Goal: Task Accomplishment & Management: Use online tool/utility

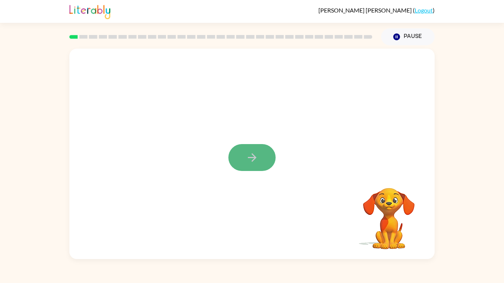
click at [251, 154] on icon "button" at bounding box center [251, 157] width 8 height 8
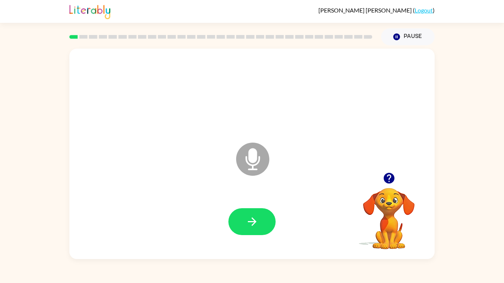
click at [251, 154] on icon "Microphone The Microphone is here when it is your turn to talk" at bounding box center [289, 168] width 111 height 55
click at [256, 166] on icon at bounding box center [252, 159] width 33 height 33
click at [250, 220] on icon "button" at bounding box center [251, 221] width 13 height 13
click at [244, 163] on icon at bounding box center [252, 159] width 33 height 33
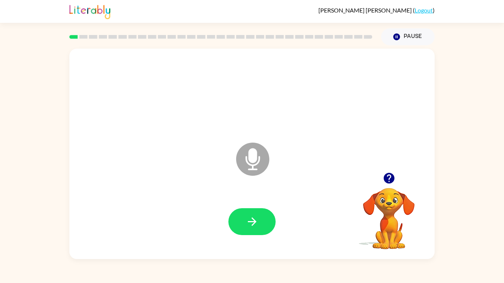
click at [244, 163] on icon at bounding box center [252, 159] width 33 height 33
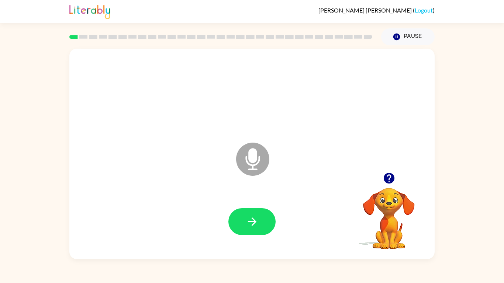
click at [244, 163] on icon at bounding box center [252, 159] width 33 height 33
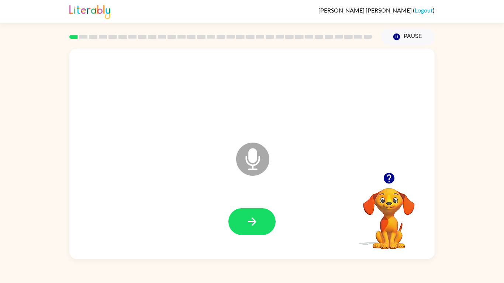
click at [244, 163] on icon at bounding box center [252, 159] width 33 height 33
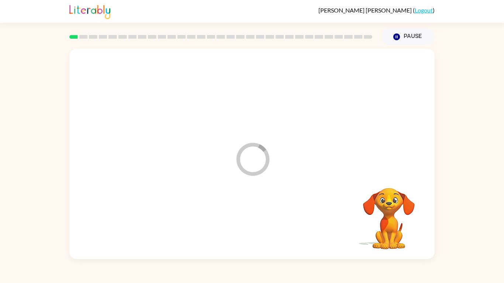
click at [22, 86] on div "Loader Your response is being sent to our graders Your browser must support pla…" at bounding box center [252, 152] width 504 height 214
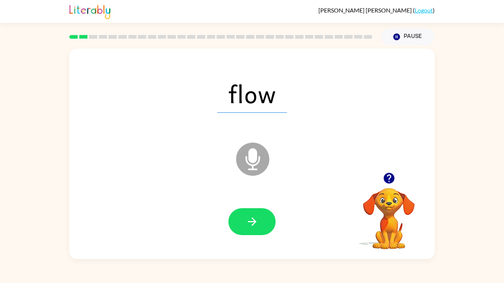
click at [252, 160] on icon "Microphone The Microphone is here when it is your turn to talk" at bounding box center [289, 168] width 111 height 55
click at [243, 226] on button "button" at bounding box center [251, 221] width 47 height 27
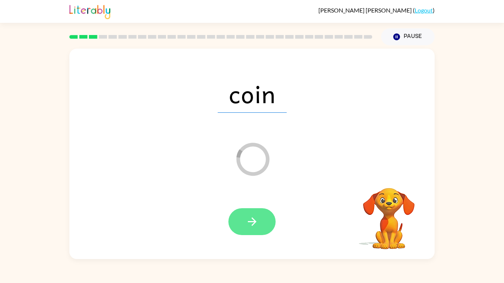
click at [247, 215] on icon "button" at bounding box center [251, 221] width 13 height 13
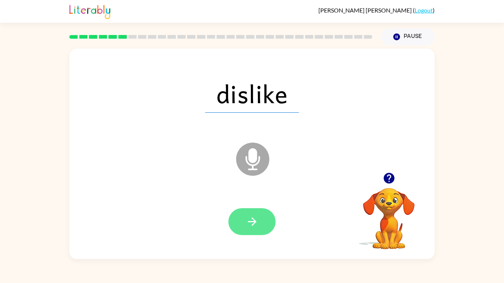
click at [255, 215] on icon "button" at bounding box center [251, 221] width 13 height 13
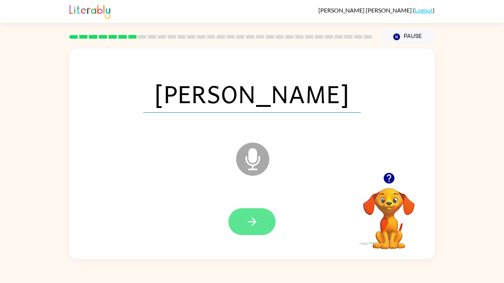
click at [254, 225] on icon "button" at bounding box center [251, 221] width 13 height 13
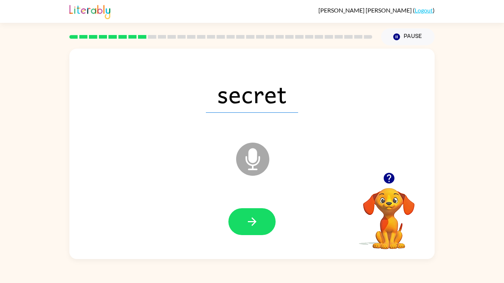
click at [253, 163] on icon "Microphone The Microphone is here when it is your turn to talk" at bounding box center [289, 168] width 111 height 55
click at [252, 159] on icon "Microphone The Microphone is here when it is your turn to talk" at bounding box center [289, 168] width 111 height 55
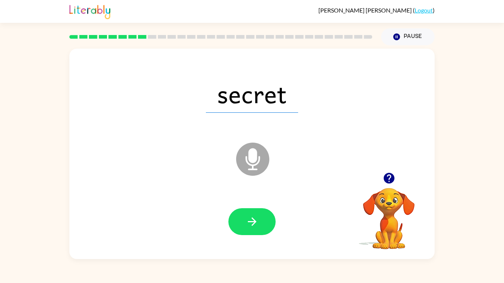
click at [252, 159] on icon "Microphone The Microphone is here when it is your turn to talk" at bounding box center [289, 168] width 111 height 55
click at [256, 213] on button "button" at bounding box center [251, 221] width 47 height 27
drag, startPoint x: 251, startPoint y: 163, endPoint x: 241, endPoint y: 163, distance: 10.0
click at [241, 163] on icon at bounding box center [252, 159] width 33 height 33
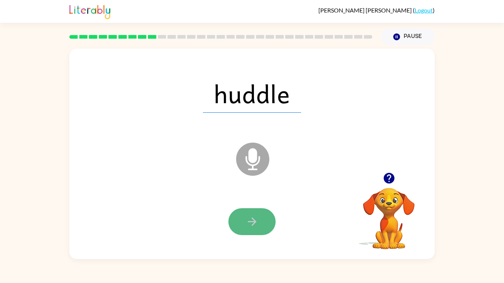
click at [236, 216] on button "button" at bounding box center [251, 221] width 47 height 27
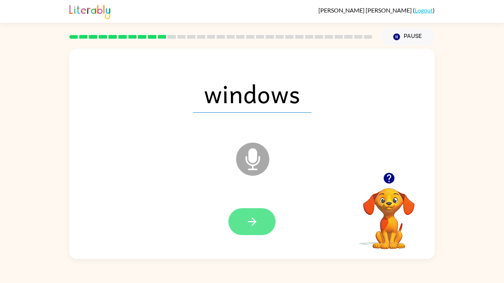
click at [255, 219] on icon "button" at bounding box center [251, 221] width 13 height 13
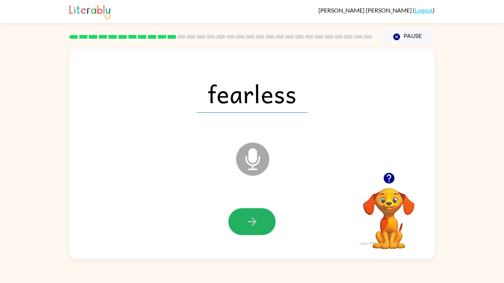
click at [255, 219] on icon "button" at bounding box center [251, 221] width 13 height 13
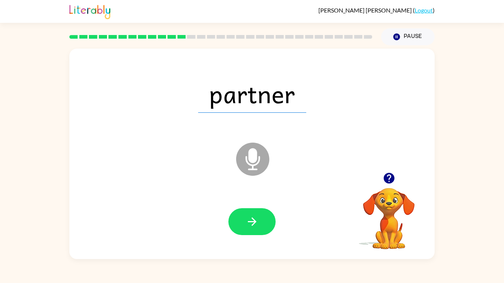
click at [386, 178] on icon "button" at bounding box center [388, 178] width 11 height 11
click at [259, 214] on button "button" at bounding box center [251, 221] width 47 height 27
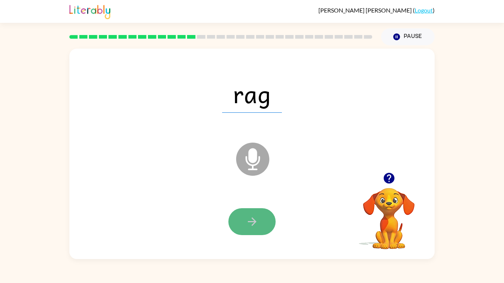
click at [259, 214] on button "button" at bounding box center [251, 221] width 47 height 27
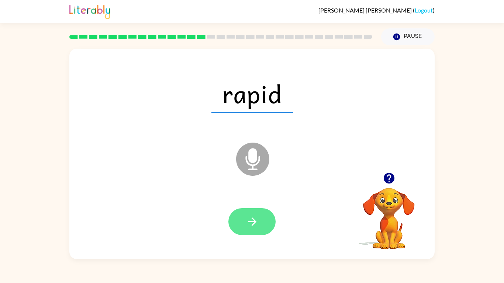
click at [248, 224] on icon "button" at bounding box center [251, 221] width 13 height 13
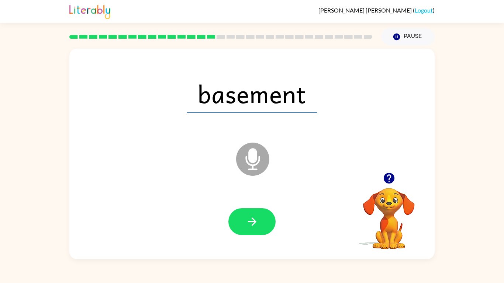
click at [248, 224] on icon "button" at bounding box center [251, 221] width 13 height 13
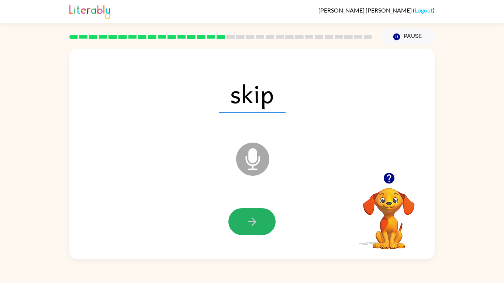
click at [248, 224] on icon "button" at bounding box center [251, 221] width 13 height 13
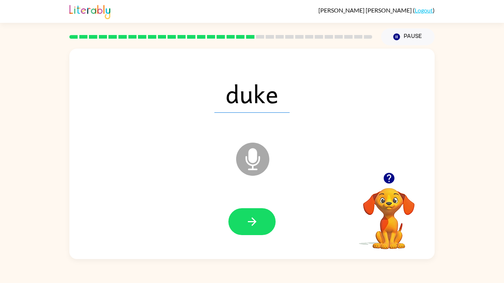
click at [248, 224] on icon "button" at bounding box center [251, 221] width 13 height 13
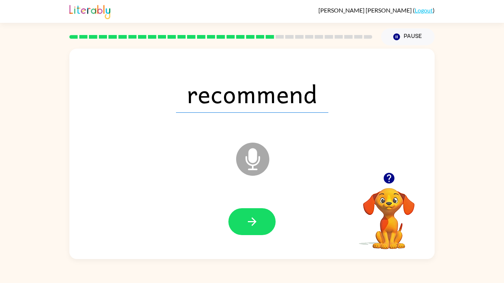
click at [248, 224] on icon "button" at bounding box center [251, 221] width 13 height 13
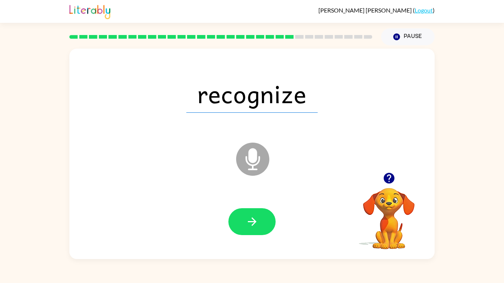
click at [248, 224] on icon "button" at bounding box center [251, 221] width 13 height 13
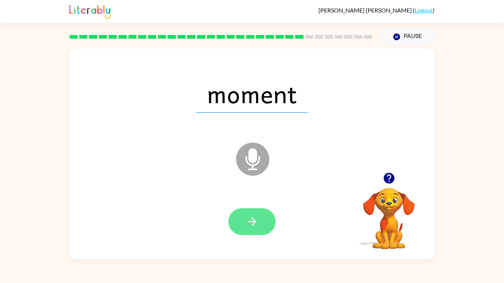
click at [253, 224] on icon "button" at bounding box center [251, 221] width 8 height 8
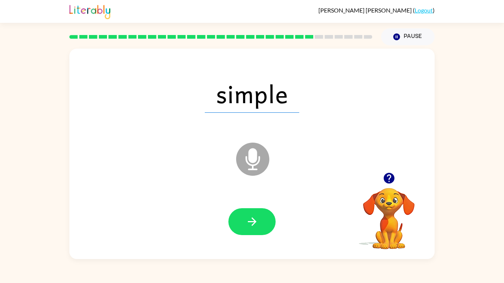
click at [253, 224] on icon "button" at bounding box center [251, 221] width 8 height 8
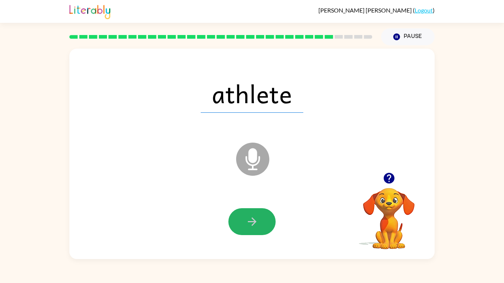
click at [253, 224] on icon "button" at bounding box center [251, 221] width 8 height 8
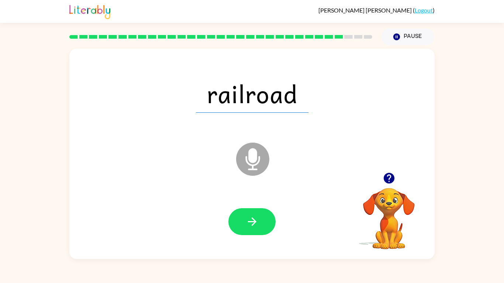
click at [253, 224] on icon "button" at bounding box center [251, 221] width 8 height 8
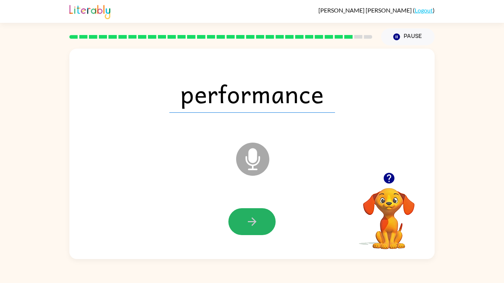
click at [253, 224] on icon "button" at bounding box center [251, 221] width 8 height 8
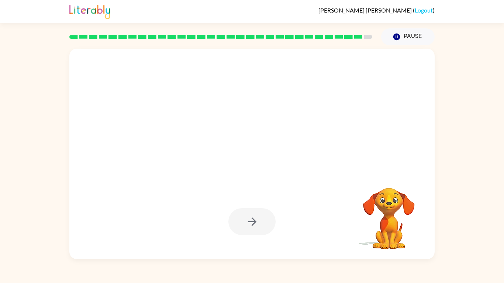
click at [253, 224] on div at bounding box center [251, 221] width 47 height 27
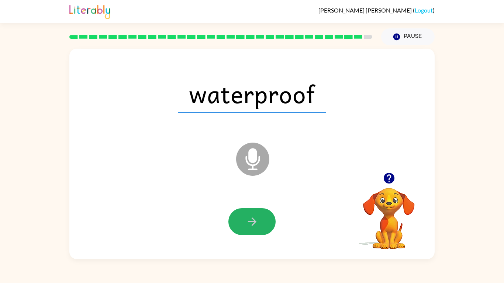
click at [253, 224] on icon "button" at bounding box center [251, 221] width 8 height 8
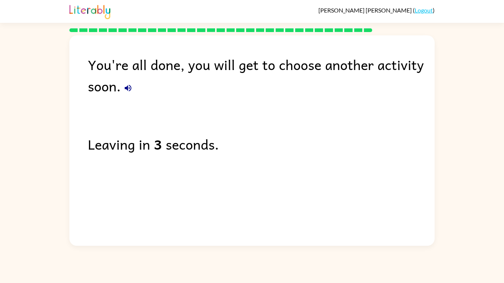
click at [126, 85] on icon "button" at bounding box center [127, 88] width 9 height 9
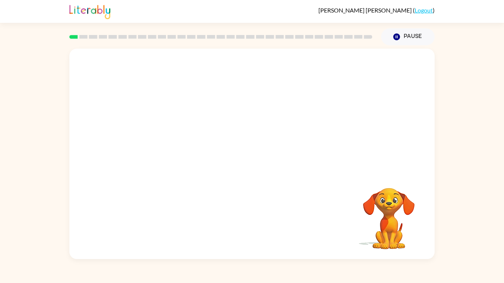
click at [14, 105] on div "Your browser must support playing .mp4 files to use Literably. Please try using…" at bounding box center [252, 152] width 504 height 214
click at [286, 100] on video "Your browser must support playing .mp4 files to use Literably. Please try using…" at bounding box center [251, 111] width 365 height 124
click at [347, 67] on video "Your browser must support playing .mp4 files to use Literably. Please try using…" at bounding box center [251, 111] width 365 height 124
click at [253, 161] on icon "button" at bounding box center [251, 157] width 13 height 13
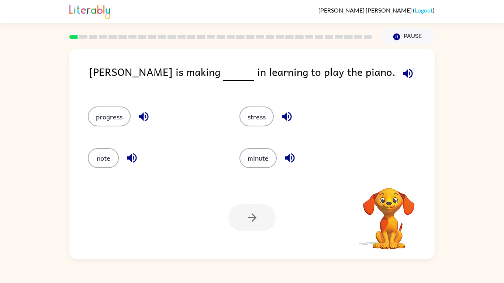
click at [403, 73] on icon "button" at bounding box center [408, 74] width 10 height 10
click at [144, 113] on icon "button" at bounding box center [143, 116] width 13 height 13
click at [291, 118] on icon "button" at bounding box center [287, 117] width 10 height 10
click at [130, 160] on icon "button" at bounding box center [132, 158] width 10 height 10
click at [403, 72] on icon "button" at bounding box center [408, 74] width 10 height 10
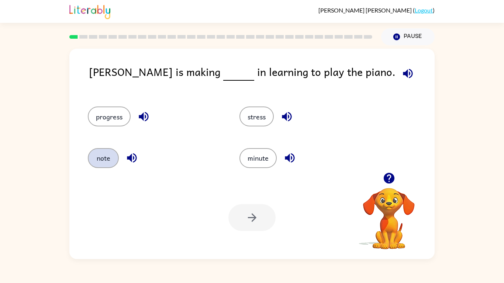
click at [101, 162] on button "note" at bounding box center [103, 158] width 31 height 20
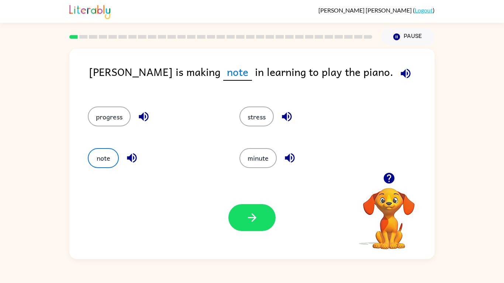
click at [399, 75] on icon "button" at bounding box center [405, 73] width 13 height 13
click at [223, 74] on span "note" at bounding box center [237, 71] width 29 height 17
click at [287, 160] on icon "button" at bounding box center [289, 157] width 13 height 13
click at [259, 112] on button "stress" at bounding box center [256, 117] width 34 height 20
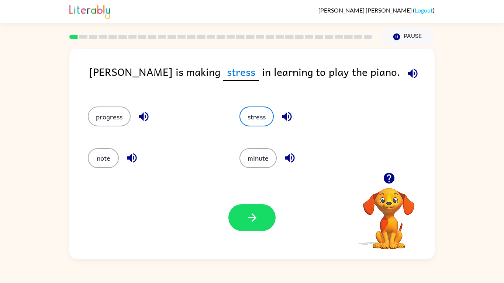
click at [285, 114] on icon "button" at bounding box center [287, 117] width 10 height 10
click at [139, 115] on icon "button" at bounding box center [144, 117] width 10 height 10
click at [122, 115] on button "progress" at bounding box center [109, 117] width 43 height 20
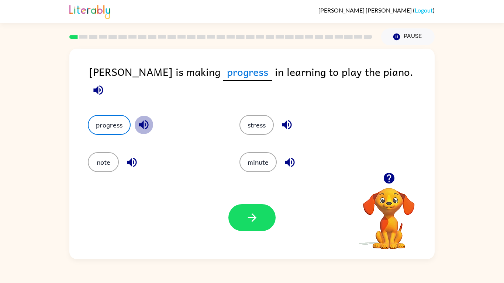
click at [147, 118] on icon "button" at bounding box center [143, 124] width 13 height 13
click at [105, 84] on icon "button" at bounding box center [98, 90] width 13 height 13
click at [246, 219] on icon "button" at bounding box center [251, 217] width 13 height 13
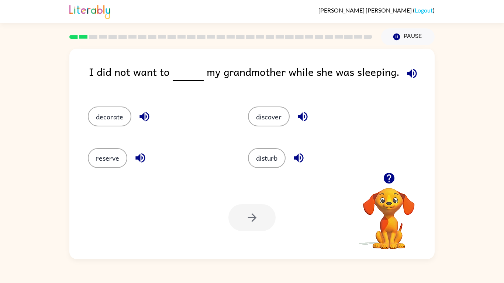
click at [410, 71] on icon "button" at bounding box center [412, 74] width 10 height 10
click at [147, 120] on icon "button" at bounding box center [144, 116] width 13 height 13
click at [306, 113] on icon "button" at bounding box center [302, 117] width 10 height 10
click at [293, 159] on icon "button" at bounding box center [298, 157] width 13 height 13
click at [263, 155] on button "disturb" at bounding box center [267, 158] width 38 height 20
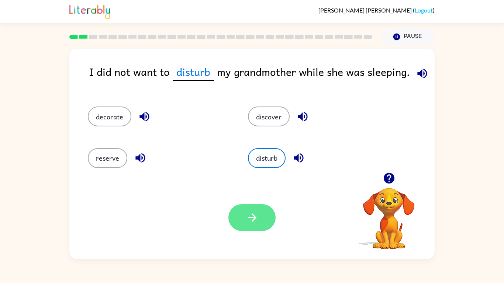
click at [250, 218] on icon "button" at bounding box center [251, 217] width 13 height 13
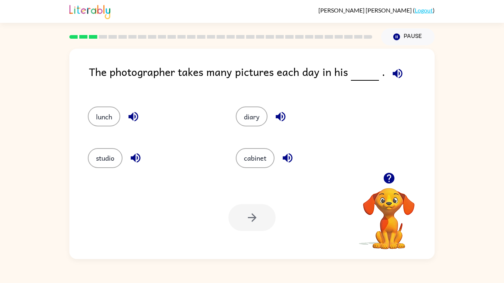
click at [398, 73] on icon "button" at bounding box center [397, 74] width 10 height 10
click at [130, 115] on icon "button" at bounding box center [133, 117] width 10 height 10
click at [285, 110] on icon "button" at bounding box center [280, 116] width 13 height 13
click at [290, 159] on icon "button" at bounding box center [287, 157] width 13 height 13
click at [141, 159] on icon "button" at bounding box center [135, 157] width 13 height 13
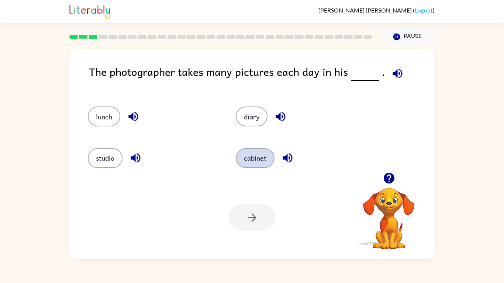
click at [255, 156] on button "cabinet" at bounding box center [255, 158] width 39 height 20
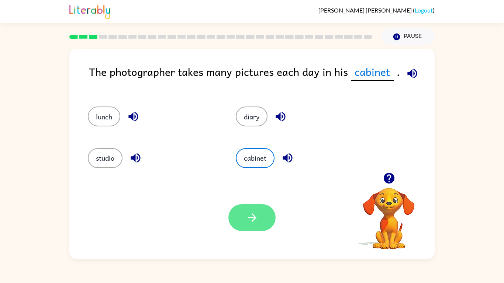
click at [248, 226] on button "button" at bounding box center [251, 217] width 47 height 27
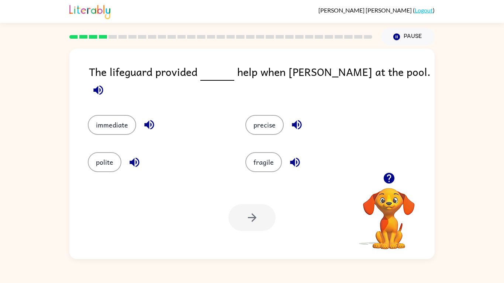
click at [105, 84] on icon "button" at bounding box center [98, 90] width 13 height 13
click at [148, 120] on icon "button" at bounding box center [149, 125] width 10 height 10
click at [294, 118] on icon "button" at bounding box center [296, 124] width 13 height 13
click at [294, 156] on icon "button" at bounding box center [294, 162] width 13 height 13
click at [125, 156] on button "button" at bounding box center [134, 162] width 19 height 19
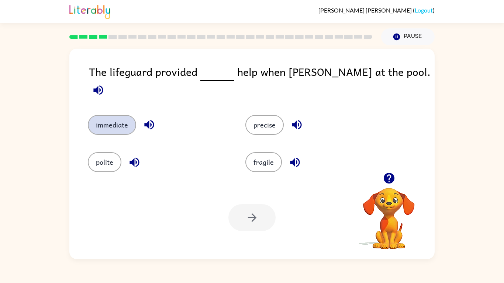
click at [114, 115] on button "immediate" at bounding box center [112, 125] width 48 height 20
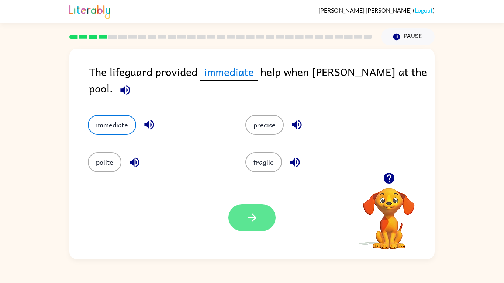
click at [262, 227] on button "button" at bounding box center [251, 217] width 47 height 27
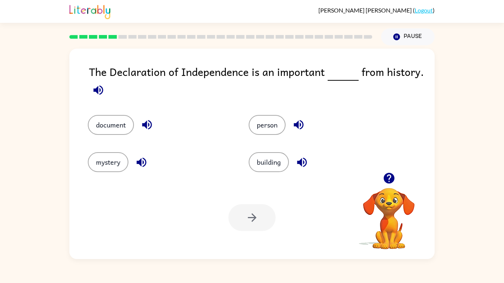
click at [94, 89] on icon "button" at bounding box center [98, 90] width 10 height 10
click at [145, 120] on icon "button" at bounding box center [146, 124] width 13 height 13
click at [293, 121] on icon "button" at bounding box center [298, 124] width 13 height 13
click at [301, 166] on icon "button" at bounding box center [301, 162] width 13 height 13
click at [144, 163] on icon "button" at bounding box center [141, 162] width 13 height 13
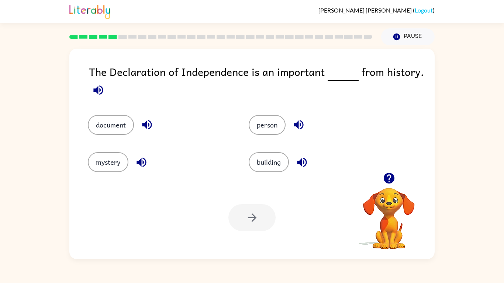
click at [92, 88] on icon "button" at bounding box center [98, 90] width 13 height 13
click at [98, 121] on button "document" at bounding box center [111, 125] width 46 height 20
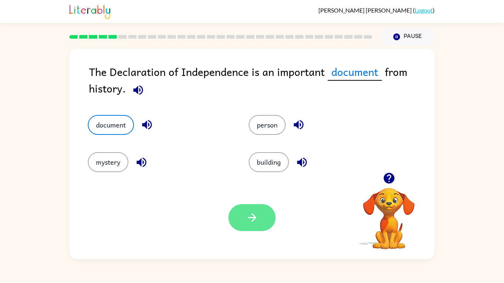
click at [264, 219] on button "button" at bounding box center [251, 217] width 47 height 27
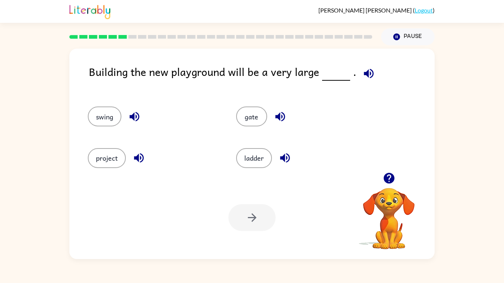
click at [365, 71] on icon "button" at bounding box center [368, 74] width 10 height 10
click at [130, 115] on icon "button" at bounding box center [134, 116] width 13 height 13
click at [278, 116] on icon "button" at bounding box center [280, 117] width 10 height 10
click at [253, 116] on button "gate" at bounding box center [251, 117] width 31 height 20
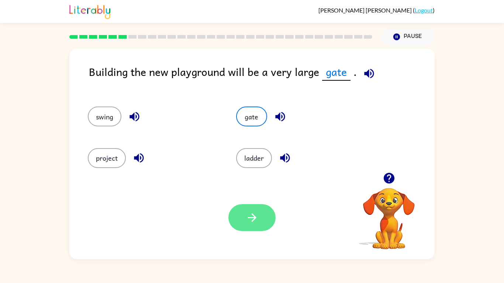
click at [245, 215] on icon "button" at bounding box center [251, 217] width 13 height 13
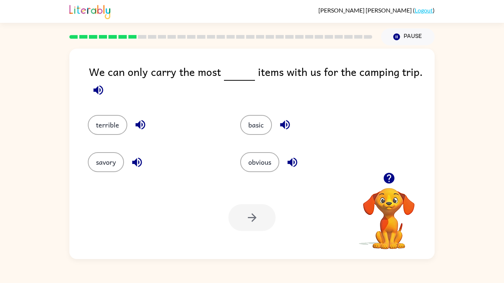
click at [285, 126] on icon "button" at bounding box center [285, 125] width 10 height 10
click at [140, 122] on icon "button" at bounding box center [140, 125] width 10 height 10
click at [138, 164] on icon "button" at bounding box center [137, 162] width 10 height 10
click at [289, 162] on icon "button" at bounding box center [292, 162] width 10 height 10
click at [103, 88] on icon "button" at bounding box center [98, 90] width 13 height 13
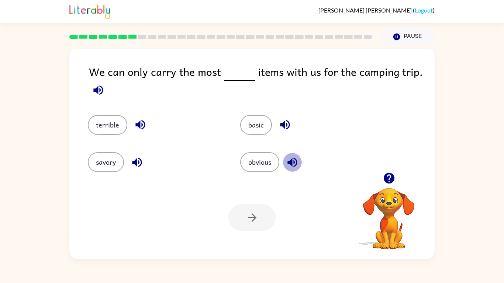
click at [295, 157] on icon "button" at bounding box center [292, 162] width 13 height 13
click at [264, 161] on button "obvious" at bounding box center [259, 162] width 39 height 20
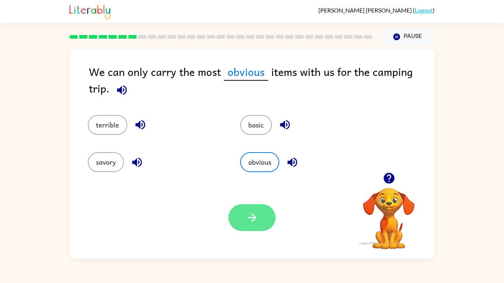
click at [254, 221] on icon "button" at bounding box center [251, 217] width 13 height 13
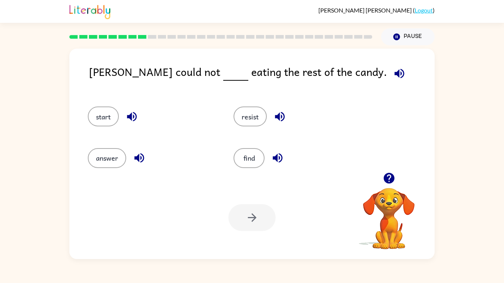
click at [393, 71] on icon "button" at bounding box center [399, 73] width 13 height 13
click at [282, 118] on icon "button" at bounding box center [280, 117] width 10 height 10
click at [256, 117] on button "resist" at bounding box center [249, 117] width 33 height 20
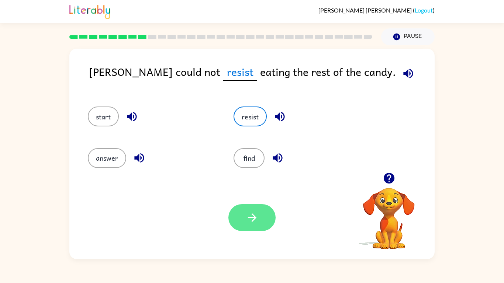
click at [243, 217] on button "button" at bounding box center [251, 217] width 47 height 27
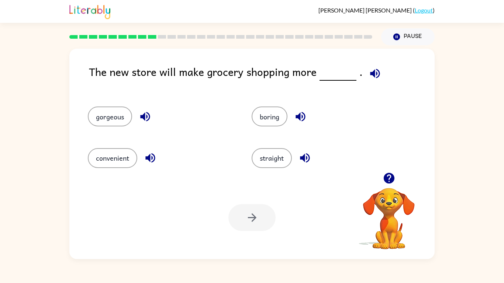
click at [371, 72] on icon "button" at bounding box center [374, 73] width 13 height 13
click at [146, 119] on icon "button" at bounding box center [145, 116] width 13 height 13
click at [297, 116] on icon "button" at bounding box center [300, 117] width 10 height 10
click at [307, 154] on icon "button" at bounding box center [305, 158] width 10 height 10
click at [148, 154] on icon "button" at bounding box center [150, 157] width 13 height 13
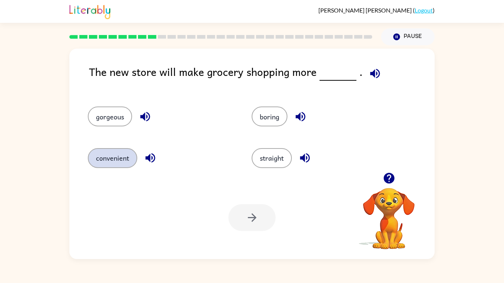
click at [125, 159] on button "convenient" at bounding box center [112, 158] width 49 height 20
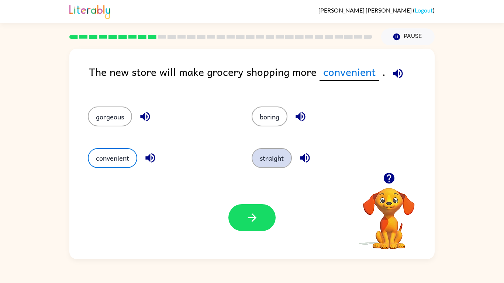
click at [275, 158] on button "straight" at bounding box center [271, 158] width 40 height 20
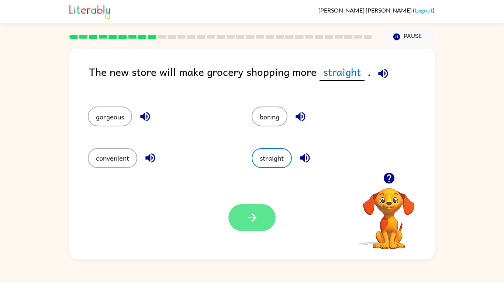
click at [241, 217] on button "button" at bounding box center [251, 217] width 47 height 27
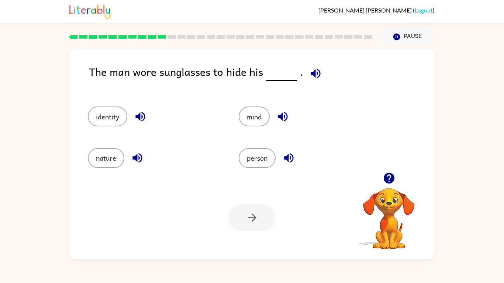
click at [319, 70] on icon "button" at bounding box center [315, 73] width 13 height 13
click at [137, 116] on icon "button" at bounding box center [140, 117] width 10 height 10
click at [283, 111] on icon "button" at bounding box center [282, 116] width 13 height 13
click at [141, 158] on icon "button" at bounding box center [137, 158] width 10 height 10
click at [286, 159] on icon "button" at bounding box center [288, 158] width 10 height 10
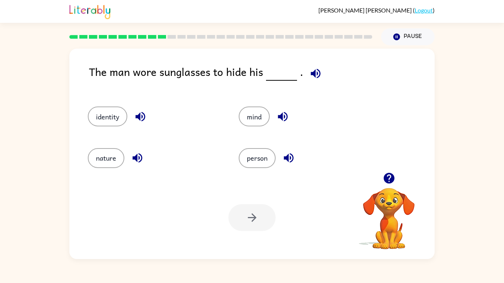
click at [314, 70] on icon "button" at bounding box center [315, 73] width 13 height 13
click at [255, 121] on button "mind" at bounding box center [253, 117] width 31 height 20
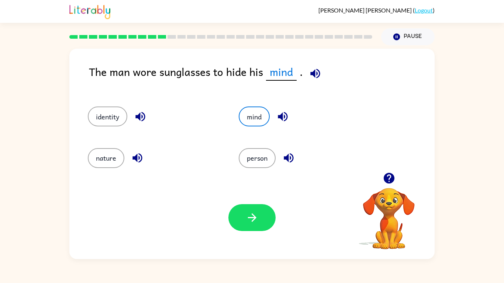
click at [284, 116] on icon "button" at bounding box center [282, 116] width 13 height 13
click at [105, 157] on button "nature" at bounding box center [106, 158] width 36 height 20
click at [132, 154] on icon "button" at bounding box center [137, 157] width 13 height 13
click at [143, 116] on icon "button" at bounding box center [140, 116] width 13 height 13
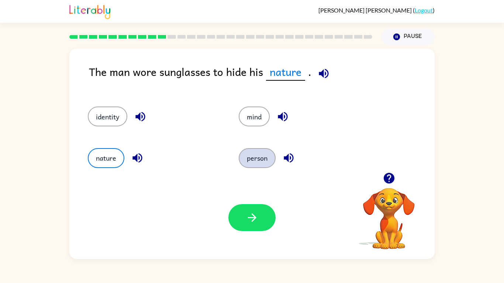
click at [256, 151] on button "person" at bounding box center [256, 158] width 37 height 20
click at [258, 161] on button "person" at bounding box center [256, 158] width 37 height 20
click at [286, 157] on icon "button" at bounding box center [288, 158] width 10 height 10
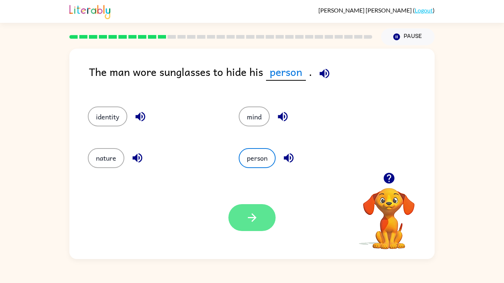
click at [247, 220] on icon "button" at bounding box center [251, 217] width 13 height 13
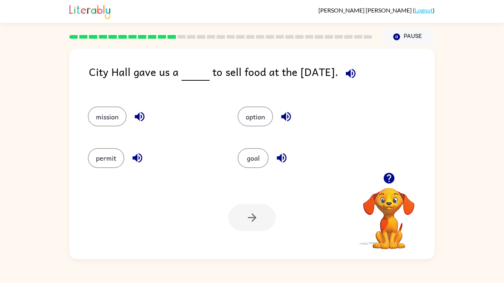
click at [353, 69] on icon "button" at bounding box center [350, 73] width 13 height 13
click at [293, 115] on button "button" at bounding box center [285, 116] width 19 height 19
click at [136, 119] on icon "button" at bounding box center [139, 116] width 13 height 13
click at [136, 160] on icon "button" at bounding box center [137, 158] width 10 height 10
click at [278, 154] on icon "button" at bounding box center [281, 157] width 13 height 13
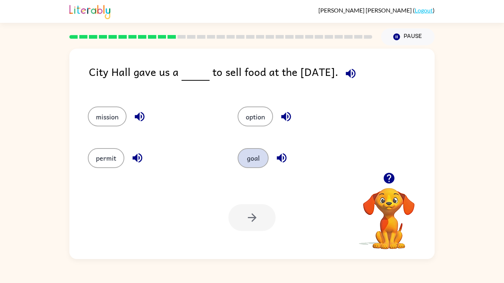
click at [245, 152] on button "goal" at bounding box center [252, 158] width 31 height 20
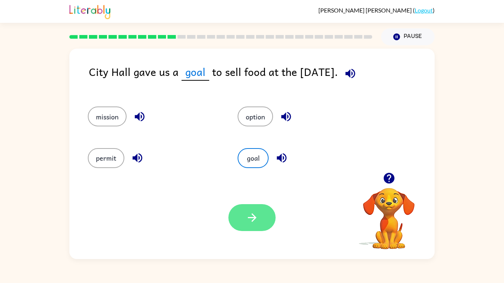
click at [249, 226] on button "button" at bounding box center [251, 217] width 47 height 27
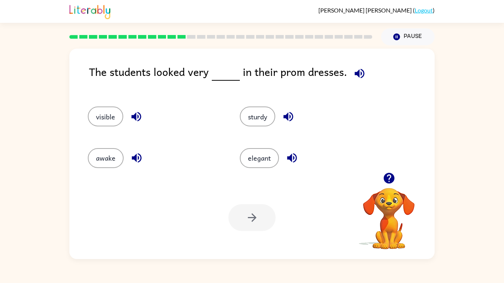
click at [132, 113] on icon "button" at bounding box center [136, 116] width 13 height 13
click at [362, 70] on icon "button" at bounding box center [359, 73] width 13 height 13
click at [290, 111] on icon "button" at bounding box center [288, 116] width 13 height 13
click at [133, 156] on icon "button" at bounding box center [137, 158] width 10 height 10
click at [288, 158] on icon "button" at bounding box center [292, 158] width 10 height 10
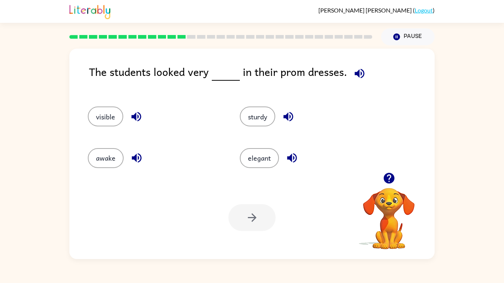
click at [138, 121] on icon "button" at bounding box center [136, 117] width 10 height 10
click at [253, 158] on button "elegant" at bounding box center [259, 158] width 39 height 20
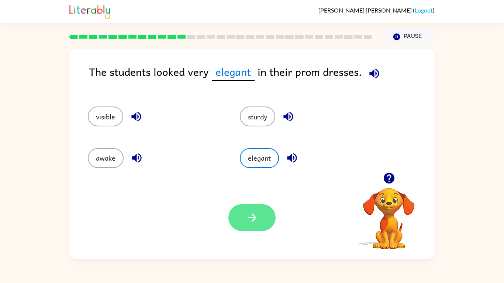
click at [254, 218] on icon "button" at bounding box center [251, 217] width 8 height 8
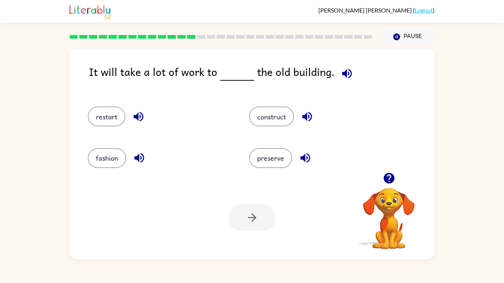
click at [342, 72] on icon "button" at bounding box center [347, 74] width 10 height 10
click at [344, 72] on icon "button" at bounding box center [346, 73] width 13 height 13
click at [137, 114] on icon "button" at bounding box center [138, 117] width 10 height 10
click at [100, 111] on button "restart" at bounding box center [107, 117] width 38 height 20
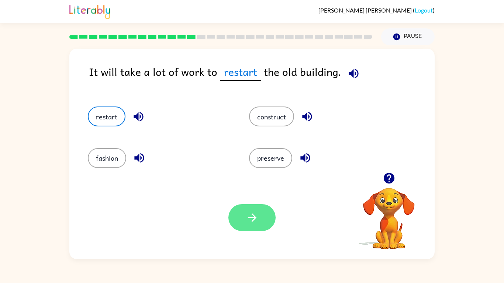
click at [256, 219] on icon "button" at bounding box center [251, 217] width 13 height 13
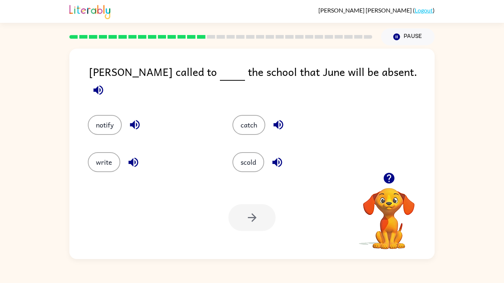
click at [105, 84] on icon "button" at bounding box center [98, 90] width 13 height 13
click at [128, 118] on icon "button" at bounding box center [134, 124] width 13 height 13
click at [273, 118] on icon "button" at bounding box center [278, 124] width 13 height 13
click at [123, 155] on div "write" at bounding box center [152, 162] width 128 height 20
click at [129, 157] on icon "button" at bounding box center [133, 162] width 10 height 10
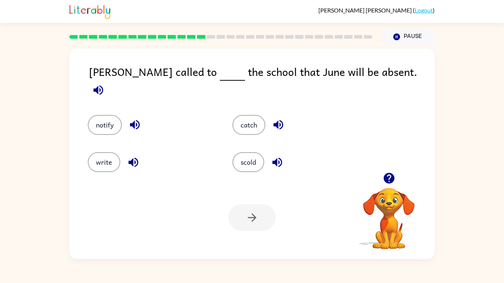
click at [277, 156] on icon "button" at bounding box center [277, 162] width 13 height 13
click at [105, 84] on icon "button" at bounding box center [98, 90] width 13 height 13
click at [132, 156] on icon "button" at bounding box center [133, 162] width 13 height 13
click at [254, 152] on button "scold" at bounding box center [248, 162] width 32 height 20
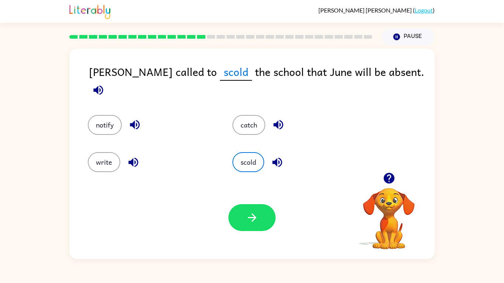
click at [283, 156] on icon "button" at bounding box center [277, 162] width 13 height 13
click at [250, 222] on icon "button" at bounding box center [251, 217] width 13 height 13
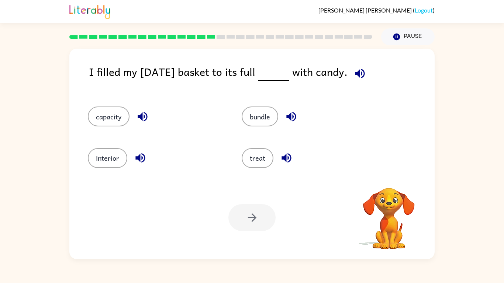
click at [366, 68] on icon "button" at bounding box center [359, 73] width 13 height 13
click at [281, 157] on icon "button" at bounding box center [286, 157] width 13 height 13
click at [289, 115] on icon "button" at bounding box center [291, 117] width 10 height 10
click at [144, 118] on icon "button" at bounding box center [142, 116] width 13 height 13
click at [137, 161] on icon "button" at bounding box center [140, 157] width 13 height 13
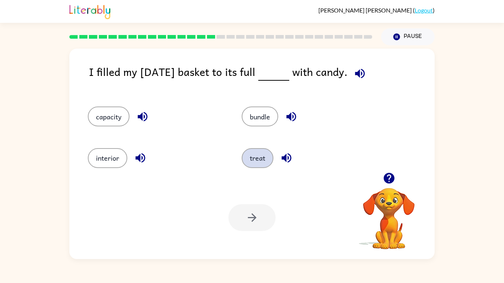
click at [249, 156] on button "treat" at bounding box center [257, 158] width 32 height 20
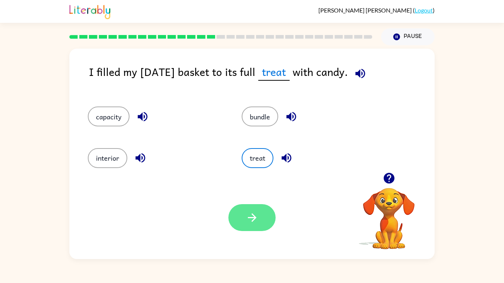
click at [252, 210] on button "button" at bounding box center [251, 217] width 47 height 27
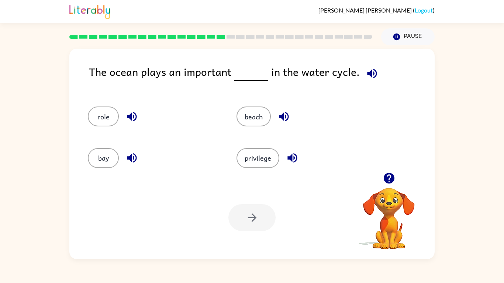
click at [367, 73] on icon "button" at bounding box center [372, 74] width 10 height 10
click at [130, 116] on icon "button" at bounding box center [132, 117] width 10 height 10
click at [283, 120] on icon "button" at bounding box center [284, 117] width 10 height 10
click at [291, 157] on icon "button" at bounding box center [292, 158] width 10 height 10
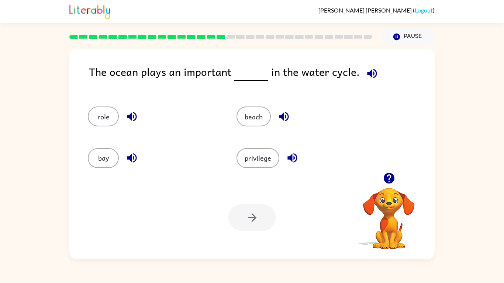
click at [129, 153] on icon "button" at bounding box center [131, 157] width 13 height 13
click at [372, 77] on icon "button" at bounding box center [371, 73] width 13 height 13
click at [288, 116] on icon "button" at bounding box center [283, 116] width 13 height 13
click at [292, 155] on icon "button" at bounding box center [292, 157] width 13 height 13
click at [260, 161] on button "privilege" at bounding box center [257, 158] width 43 height 20
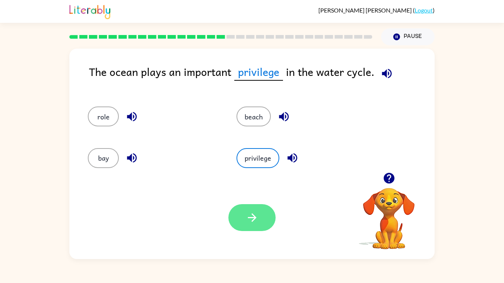
click at [256, 210] on button "button" at bounding box center [251, 217] width 47 height 27
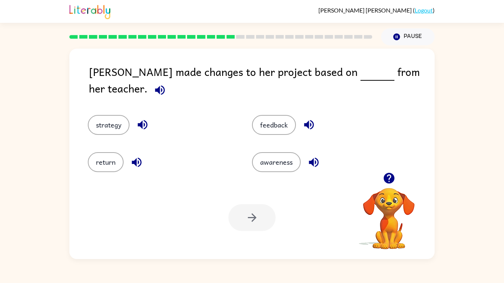
click at [166, 84] on icon "button" at bounding box center [159, 90] width 13 height 13
click at [309, 118] on icon "button" at bounding box center [308, 124] width 13 height 13
click at [318, 160] on icon "button" at bounding box center [314, 162] width 10 height 10
click at [140, 160] on icon "button" at bounding box center [137, 162] width 10 height 10
click at [143, 118] on icon "button" at bounding box center [142, 124] width 13 height 13
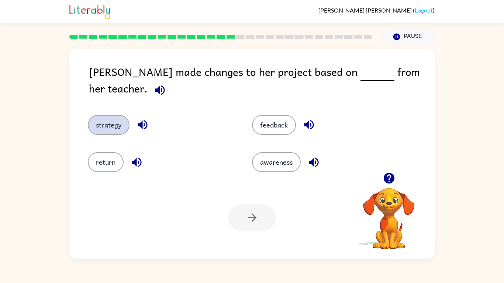
click at [116, 123] on button "strategy" at bounding box center [109, 125] width 42 height 20
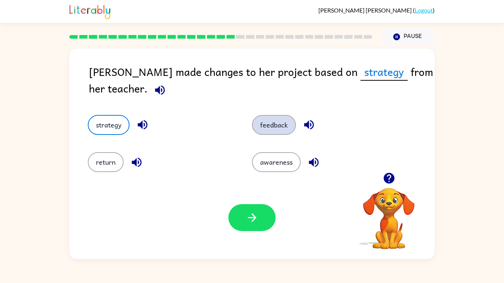
click at [267, 120] on button "feedback" at bounding box center [274, 125] width 44 height 20
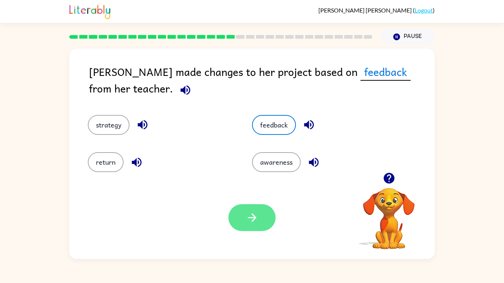
click at [254, 213] on icon "button" at bounding box center [251, 217] width 13 height 13
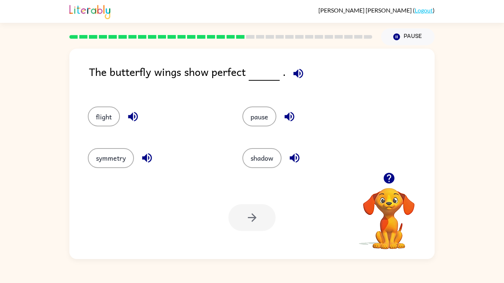
click at [296, 69] on icon "button" at bounding box center [298, 73] width 13 height 13
click at [135, 112] on icon "button" at bounding box center [133, 117] width 10 height 10
click at [286, 115] on icon "button" at bounding box center [289, 116] width 13 height 13
click at [131, 116] on icon "button" at bounding box center [133, 117] width 10 height 10
click at [104, 115] on button "flight" at bounding box center [104, 117] width 32 height 20
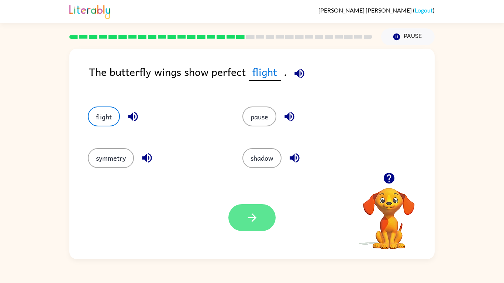
click at [243, 216] on button "button" at bounding box center [251, 217] width 47 height 27
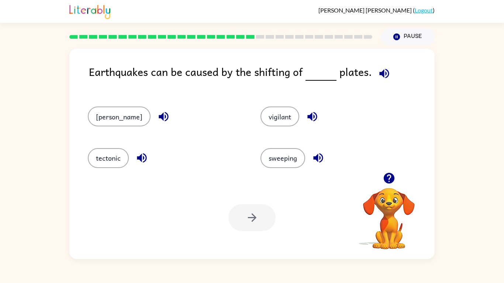
click at [387, 75] on icon "button" at bounding box center [383, 73] width 13 height 13
click at [380, 71] on icon "button" at bounding box center [384, 74] width 10 height 10
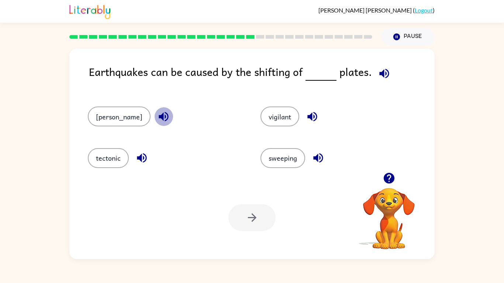
click at [159, 116] on icon "button" at bounding box center [164, 117] width 10 height 10
click at [306, 115] on icon "button" at bounding box center [312, 116] width 13 height 13
click at [311, 160] on icon "button" at bounding box center [317, 157] width 13 height 13
click at [141, 155] on icon "button" at bounding box center [142, 158] width 10 height 10
click at [108, 154] on button "tectonic" at bounding box center [108, 158] width 41 height 20
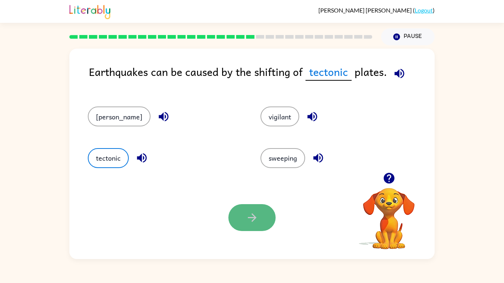
click at [259, 212] on button "button" at bounding box center [251, 217] width 47 height 27
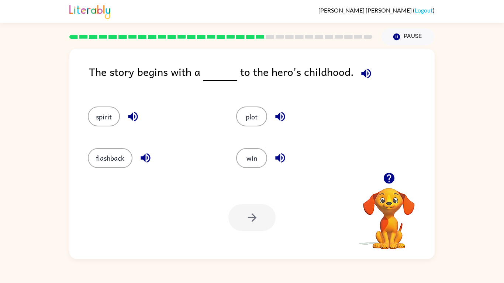
click at [362, 78] on icon "button" at bounding box center [365, 73] width 13 height 13
click at [135, 109] on button "button" at bounding box center [132, 116] width 19 height 19
click at [152, 157] on button "button" at bounding box center [145, 158] width 19 height 19
click at [297, 157] on div "win" at bounding box center [301, 158] width 131 height 20
click at [275, 161] on icon "button" at bounding box center [280, 157] width 13 height 13
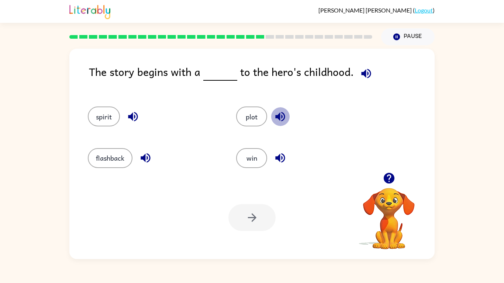
click at [279, 118] on icon "button" at bounding box center [280, 117] width 10 height 10
click at [256, 115] on button "plot" at bounding box center [251, 117] width 31 height 20
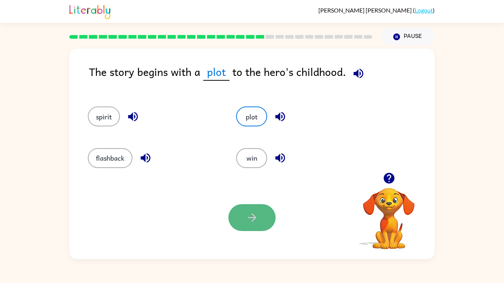
click at [245, 223] on icon "button" at bounding box center [251, 217] width 13 height 13
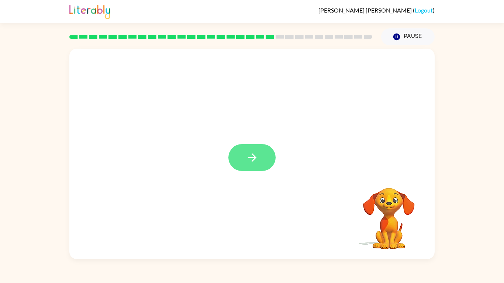
click at [238, 155] on button "button" at bounding box center [251, 157] width 47 height 27
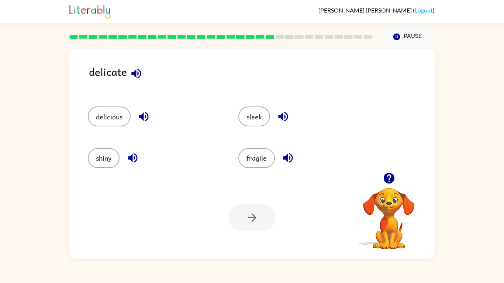
click at [137, 74] on icon "button" at bounding box center [136, 74] width 10 height 10
click at [140, 118] on icon "button" at bounding box center [143, 116] width 13 height 13
click at [119, 113] on button "delicious" at bounding box center [109, 117] width 43 height 20
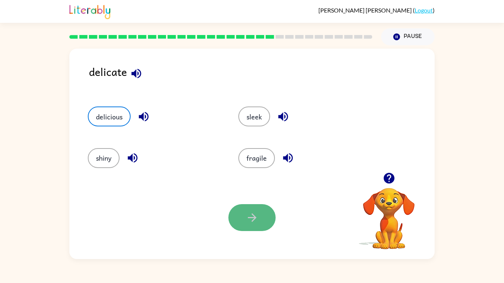
click at [249, 208] on button "button" at bounding box center [251, 217] width 47 height 27
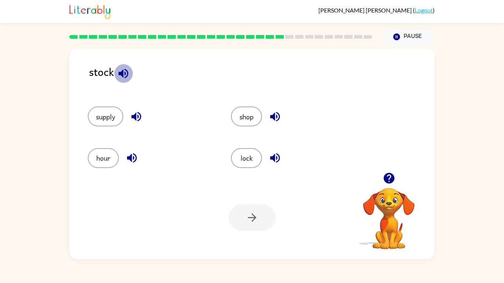
click at [126, 72] on icon "button" at bounding box center [123, 73] width 13 height 13
click at [136, 115] on icon "button" at bounding box center [136, 117] width 10 height 10
click at [272, 116] on icon "button" at bounding box center [275, 117] width 10 height 10
click at [134, 163] on icon "button" at bounding box center [131, 157] width 13 height 13
click at [272, 158] on icon "button" at bounding box center [275, 158] width 10 height 10
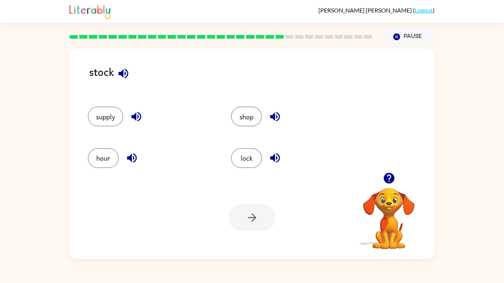
click at [125, 73] on icon "button" at bounding box center [123, 74] width 10 height 10
click at [136, 111] on icon "button" at bounding box center [136, 116] width 13 height 13
click at [116, 112] on button "supply" at bounding box center [105, 117] width 35 height 20
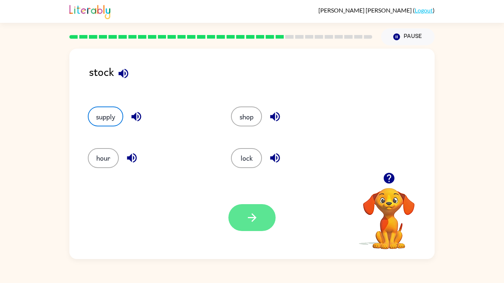
click at [254, 219] on icon "button" at bounding box center [251, 217] width 13 height 13
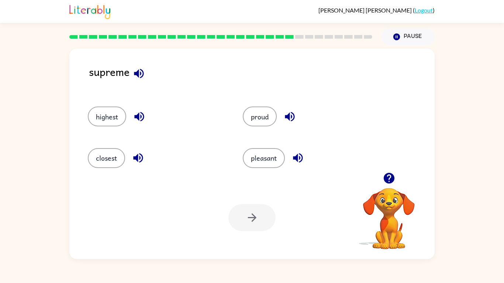
click at [291, 114] on icon "button" at bounding box center [289, 116] width 13 height 13
click at [143, 123] on button "button" at bounding box center [139, 116] width 19 height 19
click at [137, 157] on icon "button" at bounding box center [138, 158] width 10 height 10
click at [297, 156] on icon "button" at bounding box center [298, 158] width 10 height 10
click at [142, 73] on icon "button" at bounding box center [138, 73] width 13 height 13
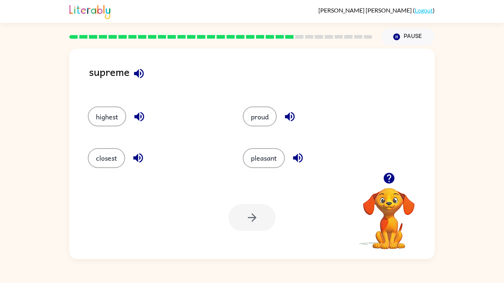
click at [298, 160] on icon "button" at bounding box center [298, 158] width 10 height 10
click at [139, 158] on icon "button" at bounding box center [138, 157] width 13 height 13
click at [289, 119] on icon "button" at bounding box center [290, 117] width 10 height 10
click at [135, 115] on icon "button" at bounding box center [139, 116] width 13 height 13
click at [114, 116] on button "highest" at bounding box center [107, 117] width 38 height 20
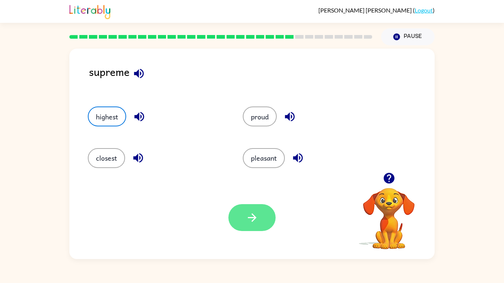
click at [259, 212] on button "button" at bounding box center [251, 217] width 47 height 27
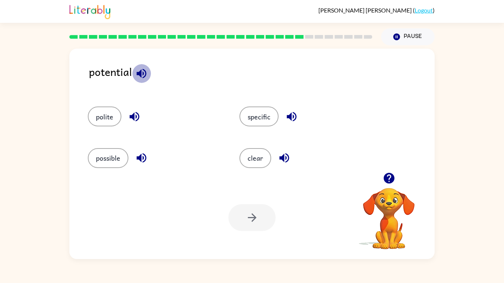
click at [144, 75] on icon "button" at bounding box center [141, 73] width 13 height 13
click at [135, 116] on icon "button" at bounding box center [134, 116] width 13 height 13
click at [110, 115] on button "polite" at bounding box center [105, 117] width 34 height 20
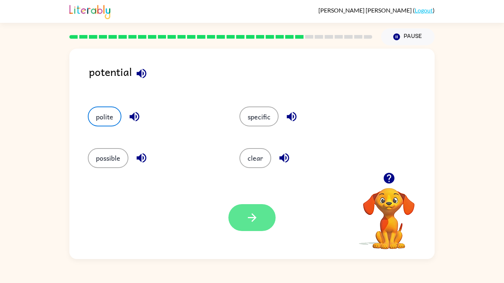
click at [241, 212] on button "button" at bounding box center [251, 217] width 47 height 27
